Goal: Transaction & Acquisition: Obtain resource

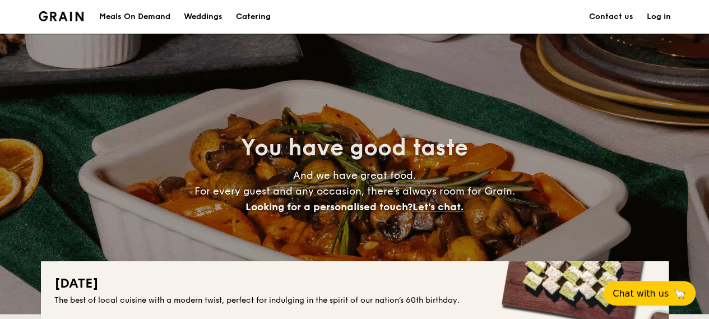
click at [246, 19] on h1 "Catering" at bounding box center [253, 17] width 35 height 34
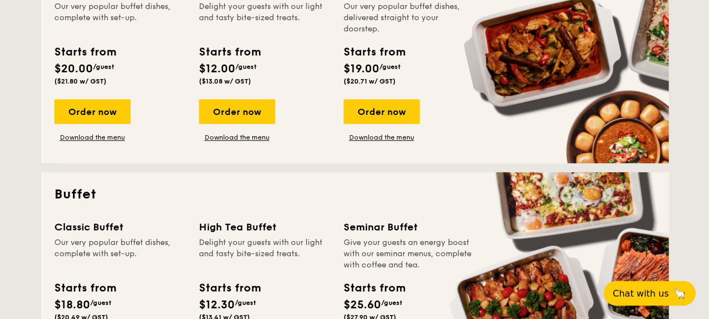
scroll to position [448, 0]
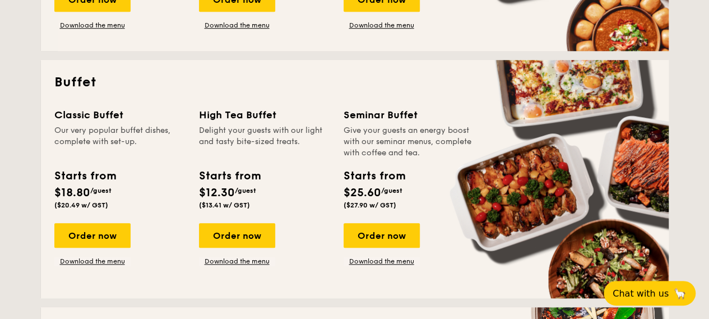
drag, startPoint x: 125, startPoint y: 200, endPoint x: 54, endPoint y: 111, distance: 113.6
click at [54, 111] on div "Classic Buffet Our very popular buffet dishes, complete with set-up. Starts fro…" at bounding box center [119, 160] width 131 height 107
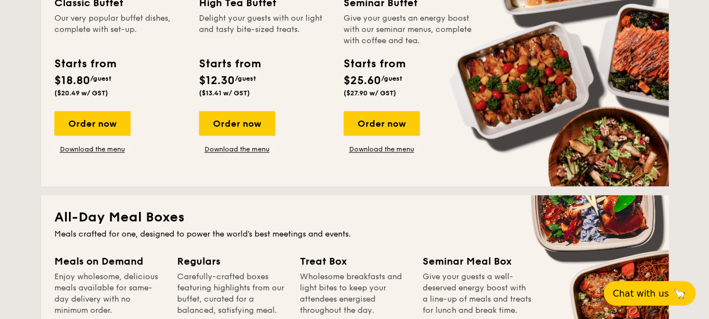
scroll to position [504, 0]
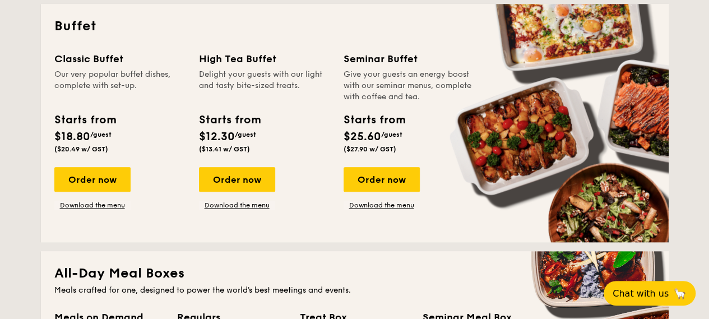
drag, startPoint x: 258, startPoint y: 148, endPoint x: 202, endPoint y: 62, distance: 102.9
click at [202, 61] on div "High Tea Buffet Delight your guests with our light and tasty bite-sized treats.…" at bounding box center [264, 104] width 131 height 107
drag, startPoint x: 202, startPoint y: 62, endPoint x: 276, endPoint y: 143, distance: 110.3
click at [276, 143] on div "Starts from $12.30 /guest ($13.41 w/ GST)" at bounding box center [264, 135] width 140 height 46
click at [258, 201] on link "Download the menu" at bounding box center [237, 205] width 76 height 9
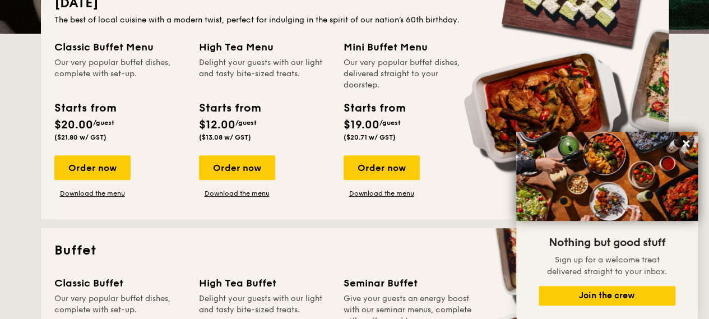
scroll to position [168, 0]
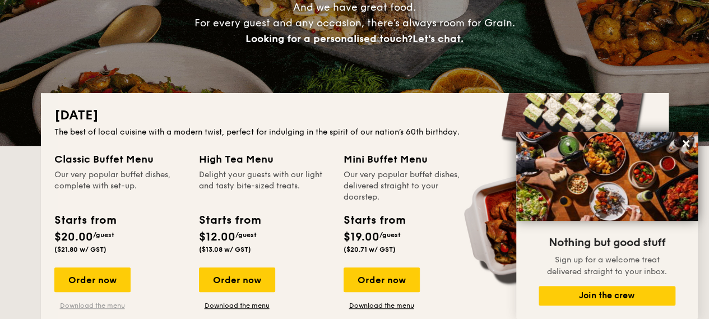
click at [101, 304] on link "Download the menu" at bounding box center [92, 305] width 76 height 9
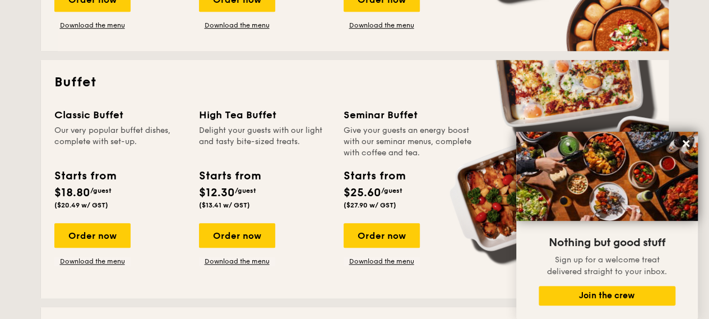
scroll to position [504, 0]
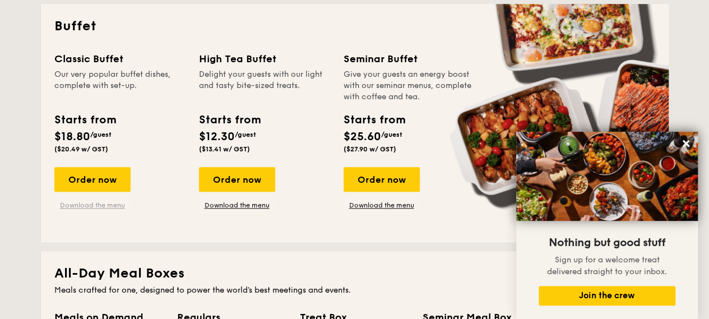
click at [90, 202] on link "Download the menu" at bounding box center [92, 205] width 76 height 9
